Goal: Complete application form

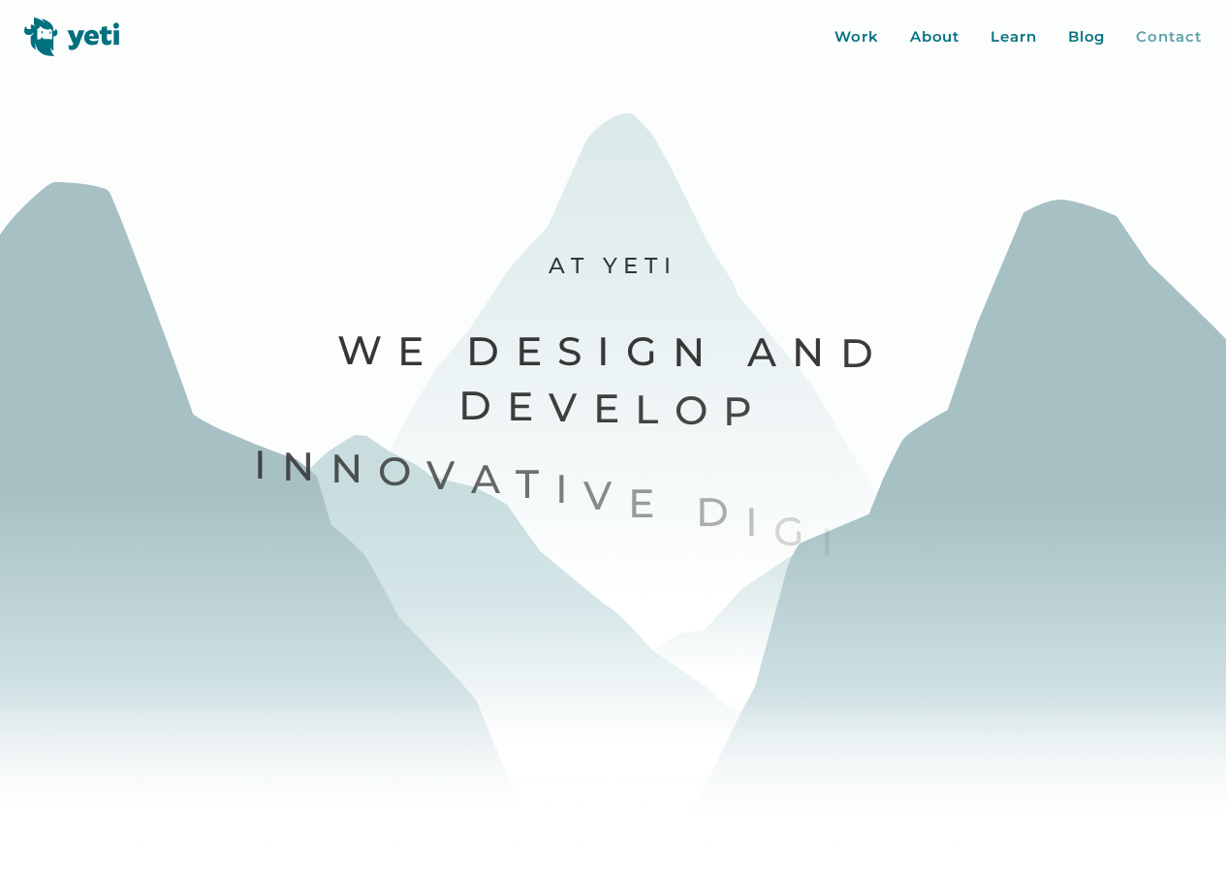
click at [1160, 42] on div "Contact" at bounding box center [1168, 37] width 65 height 22
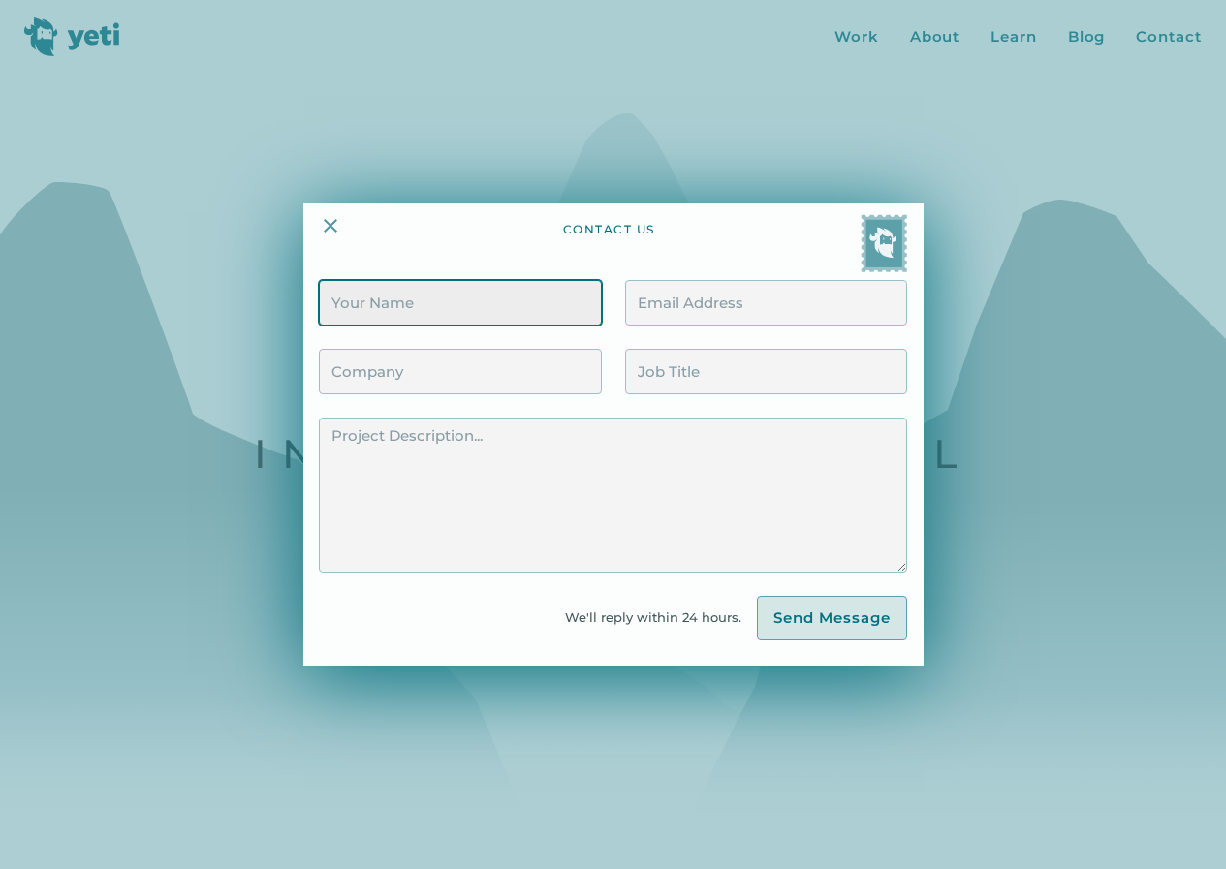
click at [362, 314] on input "Contact Form" at bounding box center [460, 303] width 282 height 46
type input "[PERSON_NAME]"
type input "[EMAIL_ADDRESS][DOMAIN_NAME]"
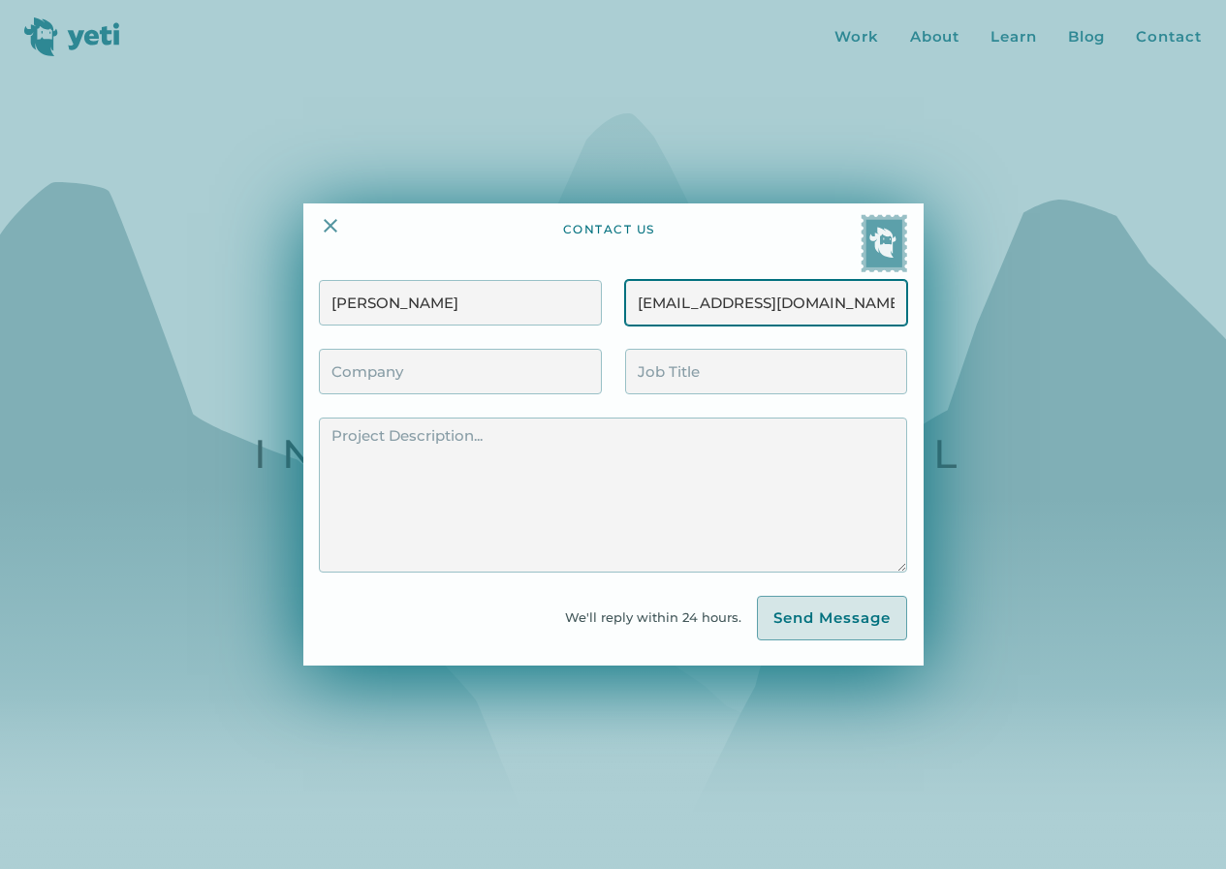
type input "ZaphyrRecruit"
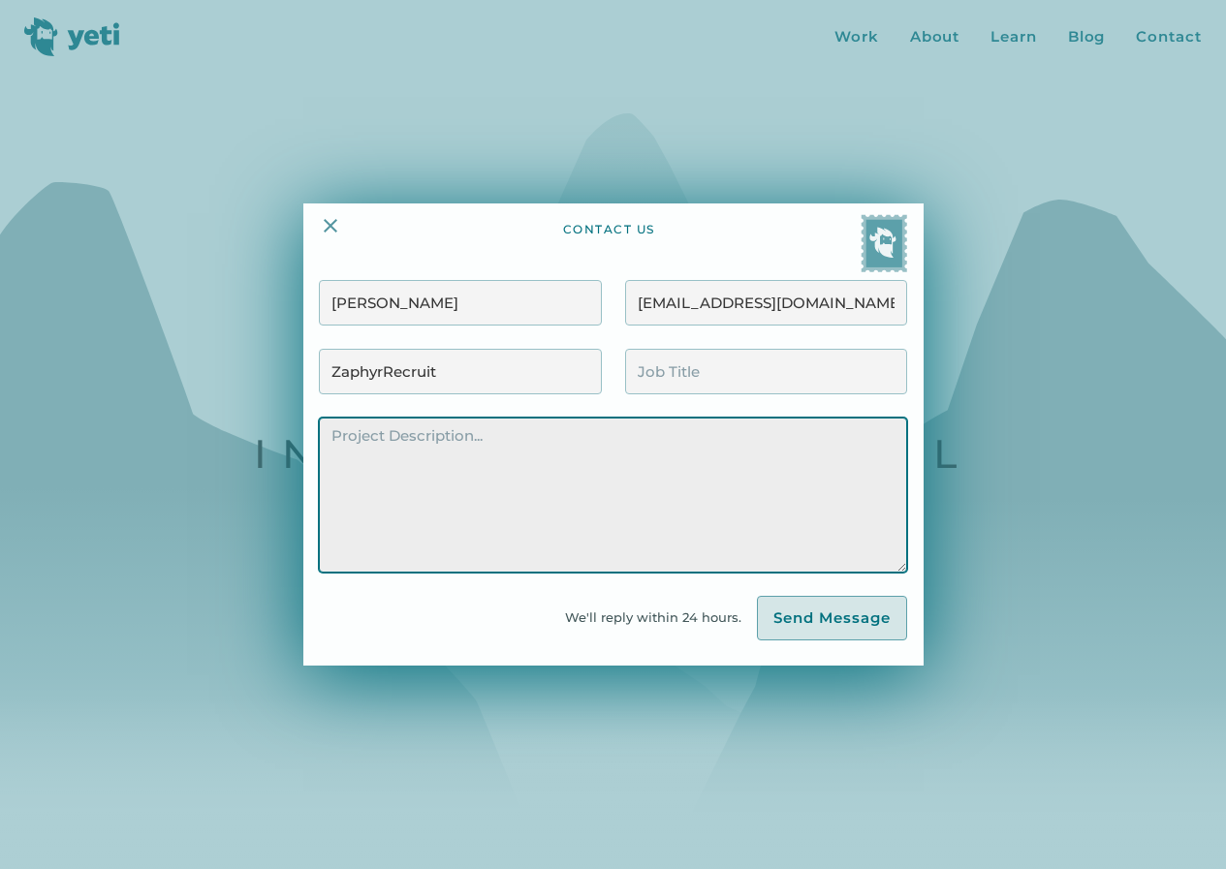
click at [483, 484] on textarea "Contact Form" at bounding box center [612, 495] width 587 height 155
paste textarea "Hi there, My name is [PERSON_NAME], and I’m with ZaphyrRecruit. We specialize i…"
type textarea "Hi there, My name is [PERSON_NAME], and I’m with ZaphyrRecruit. We specialize i…"
paste textarea "Hi there, My name is [PERSON_NAME], and I’m with ZaphyrRecruit. We specialize i…"
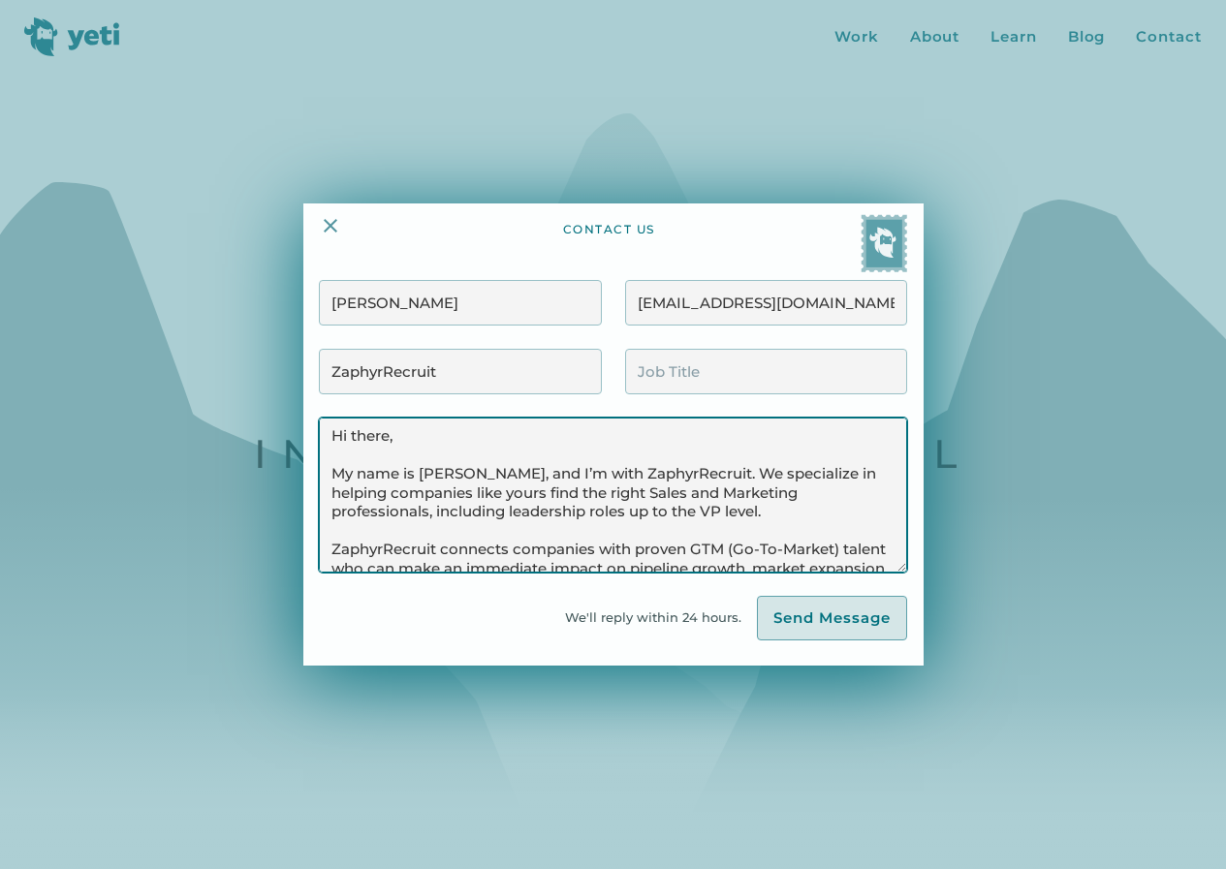
scroll to position [384, 0]
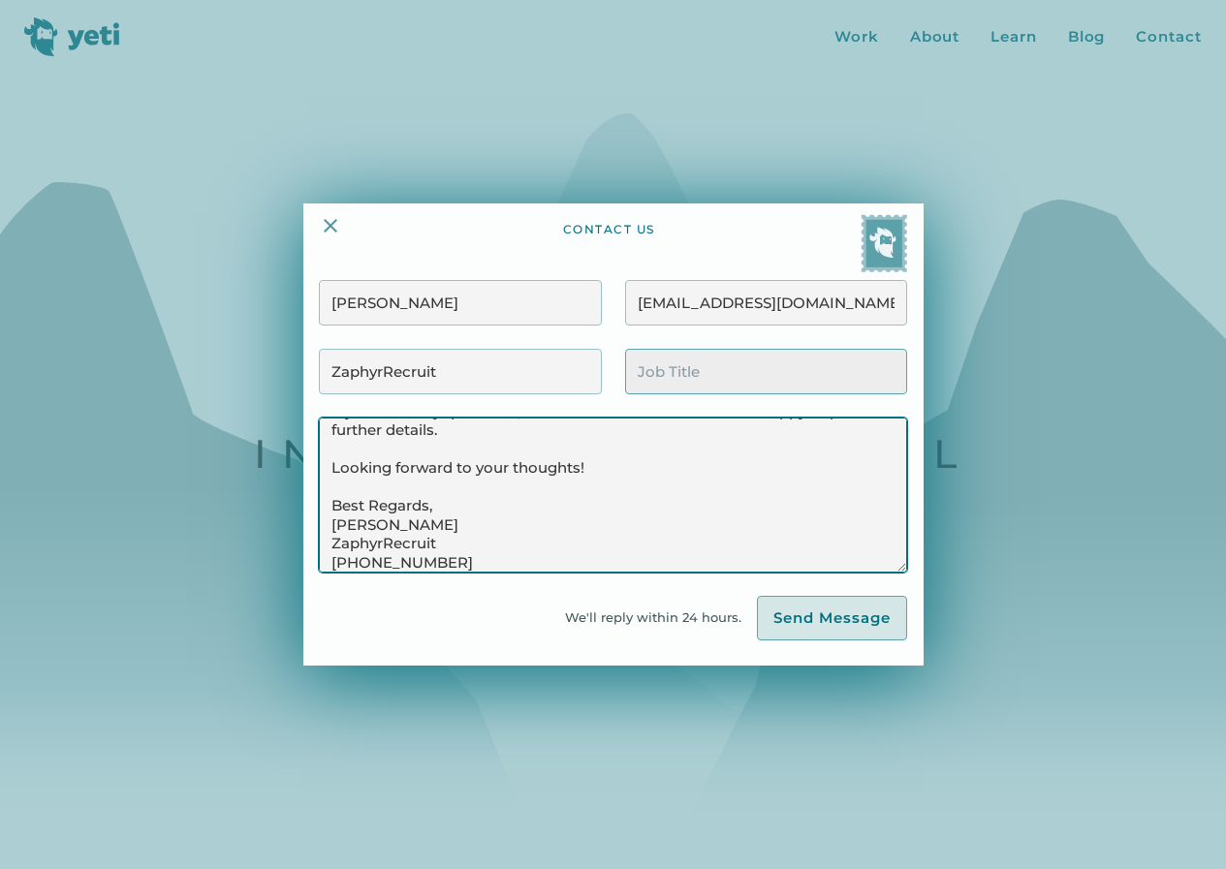
type textarea "Hi there, My name is [PERSON_NAME], and I’m with ZaphyrRecruit. We specialize i…"
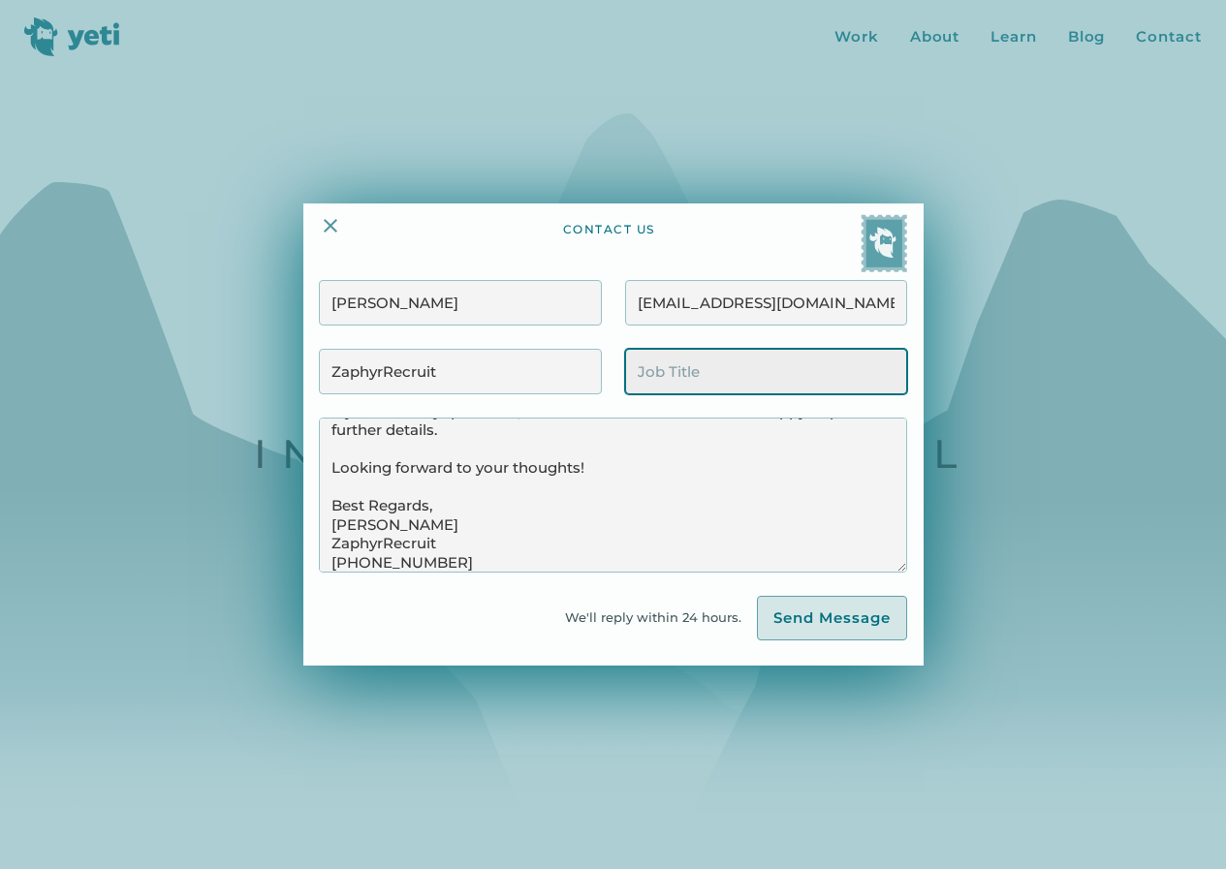
click at [738, 376] on input "Contact Form" at bounding box center [766, 372] width 282 height 46
type input "Business Development Manager"
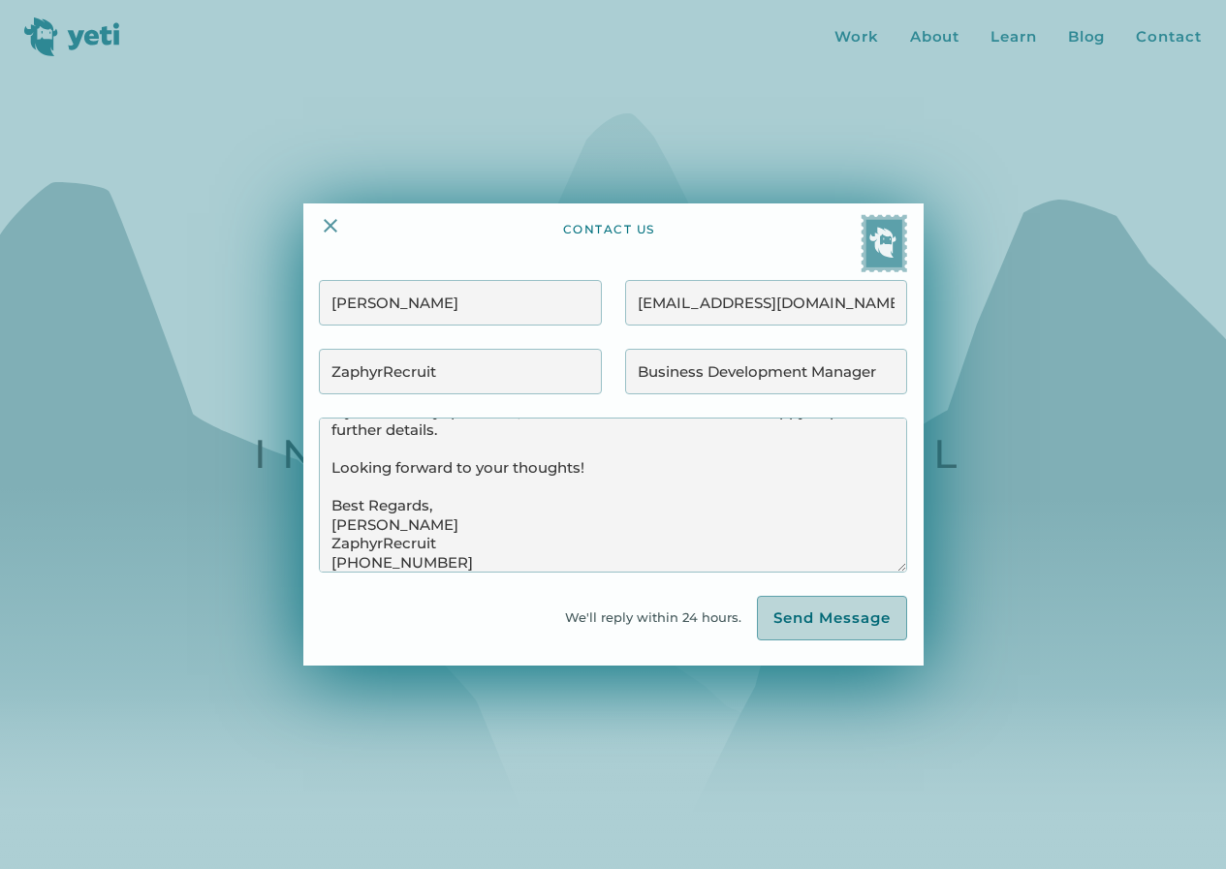
click at [806, 628] on input "Send Message" at bounding box center [832, 618] width 150 height 45
